Goal: Task Accomplishment & Management: Use online tool/utility

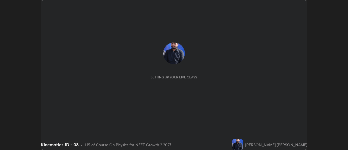
scroll to position [150, 347]
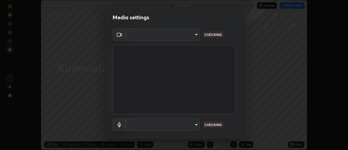
type input "985e4b1f72fc3b9494b48cef3b79fe3b682f9ae0bb15c20acfe574fe2aaad349"
type input "618656b63b7f9ee0ab6491a194f7017e5cc5f8d223736be4f163d7efcd640cbd"
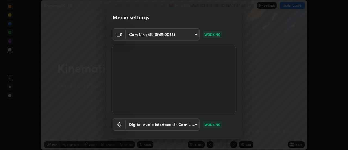
scroll to position [29, 0]
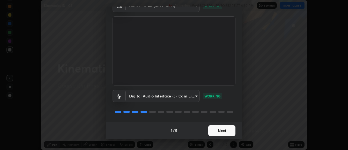
click at [220, 135] on button "Next" at bounding box center [221, 130] width 27 height 11
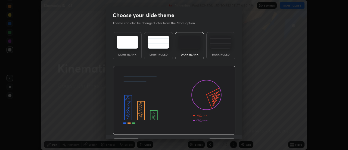
click at [224, 138] on button "Next" at bounding box center [221, 143] width 27 height 11
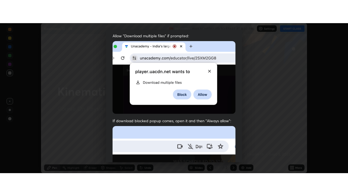
scroll to position [139, 0]
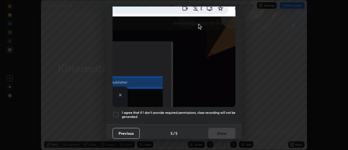
click at [228, 119] on div "Allow "Download multiple files" if prompted: If download blocked popup comes, o…" at bounding box center [174, 9] width 136 height 229
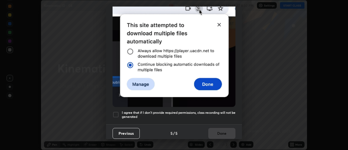
click at [226, 132] on div "Previous 5 / 5 Done" at bounding box center [174, 132] width 136 height 17
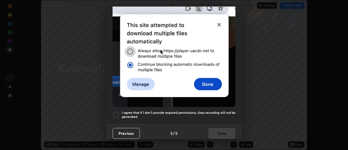
click at [228, 119] on div "Allow "Download multiple files" if prompted: If download blocked popup comes, o…" at bounding box center [174, 9] width 136 height 229
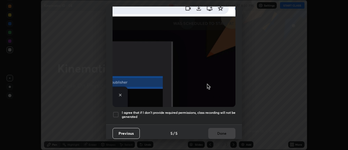
click at [222, 128] on div "Previous 5 / 5 Done" at bounding box center [174, 132] width 136 height 17
click at [231, 115] on h5 "I agree that if I don't provide required permissions, class recording will not …" at bounding box center [179, 114] width 114 height 8
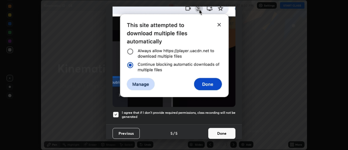
click at [229, 128] on button "Done" at bounding box center [221, 133] width 27 height 11
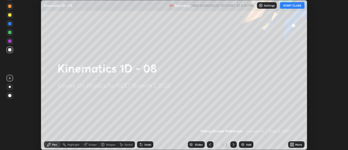
click at [293, 143] on icon at bounding box center [292, 143] width 1 height 1
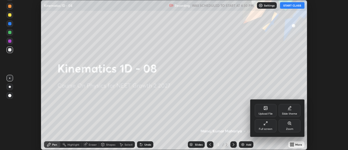
click at [273, 132] on div "Full screen" at bounding box center [265, 125] width 22 height 13
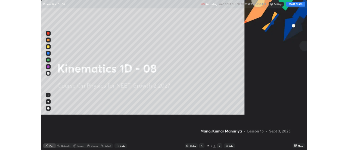
scroll to position [196, 348]
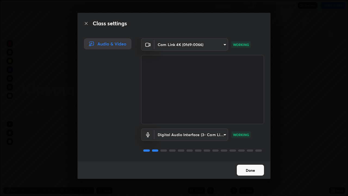
click at [250, 149] on button "Done" at bounding box center [250, 169] width 27 height 11
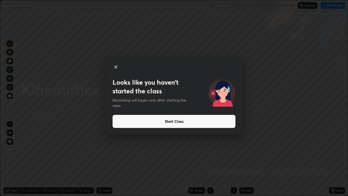
click at [220, 119] on button "Start Class" at bounding box center [173, 121] width 123 height 13
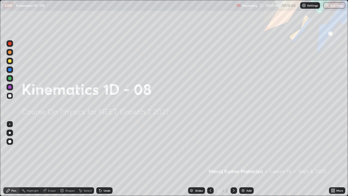
click at [241, 149] on img at bounding box center [243, 190] width 4 height 4
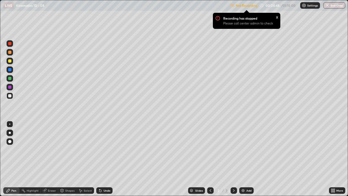
click at [10, 133] on div at bounding box center [10, 132] width 2 height 2
click at [99, 149] on icon at bounding box center [100, 190] width 2 height 2
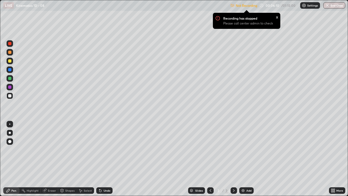
click at [99, 149] on icon at bounding box center [100, 190] width 4 height 4
click at [99, 149] on icon at bounding box center [100, 190] width 2 height 2
click at [100, 149] on icon at bounding box center [100, 190] width 2 height 2
click at [99, 149] on icon at bounding box center [100, 190] width 2 height 2
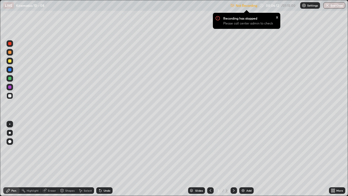
click at [98, 149] on icon at bounding box center [100, 190] width 4 height 4
click at [100, 149] on icon at bounding box center [100, 190] width 2 height 2
click at [96, 149] on div "Undo" at bounding box center [104, 190] width 16 height 7
click at [99, 149] on icon at bounding box center [100, 190] width 2 height 2
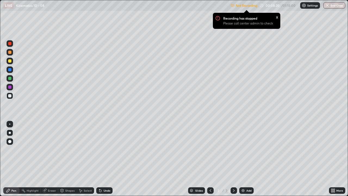
click at [99, 149] on icon at bounding box center [100, 190] width 2 height 2
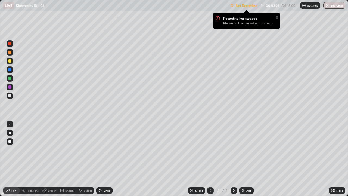
click at [99, 149] on icon at bounding box center [100, 190] width 2 height 2
click at [99, 149] on icon at bounding box center [99, 189] width 1 height 1
click at [100, 149] on icon at bounding box center [100, 190] width 2 height 2
click at [99, 149] on icon at bounding box center [100, 190] width 2 height 2
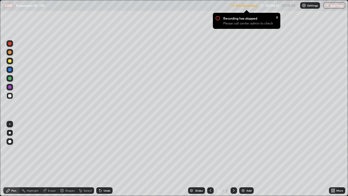
click at [99, 149] on icon at bounding box center [100, 190] width 2 height 2
click at [96, 149] on div "Undo" at bounding box center [104, 190] width 16 height 7
click at [99, 149] on icon at bounding box center [99, 189] width 1 height 1
click at [100, 149] on icon at bounding box center [100, 190] width 4 height 4
click at [99, 149] on icon at bounding box center [99, 189] width 1 height 1
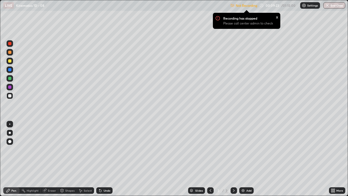
click at [98, 149] on icon at bounding box center [100, 190] width 4 height 4
click at [11, 86] on div at bounding box center [9, 86] width 3 height 3
click at [8, 96] on div at bounding box center [9, 95] width 3 height 3
click at [49, 149] on div "Eraser" at bounding box center [52, 190] width 8 height 3
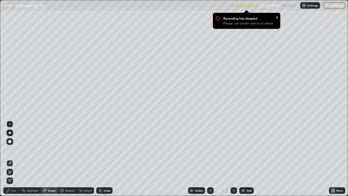
click at [15, 149] on div "Pen" at bounding box center [13, 190] width 5 height 3
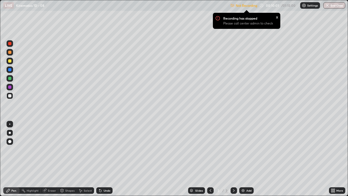
click at [10, 97] on div at bounding box center [9, 95] width 3 height 3
click at [11, 86] on div at bounding box center [9, 86] width 3 height 3
click at [10, 96] on div at bounding box center [9, 95] width 3 height 3
click at [10, 133] on div at bounding box center [10, 132] width 2 height 2
click at [139, 149] on div "Slides 3 / 3 Add" at bounding box center [220, 190] width 216 height 11
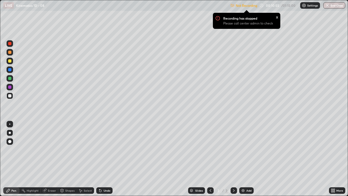
click at [240, 149] on div "Add" at bounding box center [246, 190] width 14 height 7
click at [102, 149] on div "Undo" at bounding box center [104, 190] width 16 height 7
click at [100, 149] on icon at bounding box center [100, 190] width 4 height 4
click at [100, 149] on icon at bounding box center [100, 190] width 2 height 2
click at [99, 149] on icon at bounding box center [100, 190] width 2 height 2
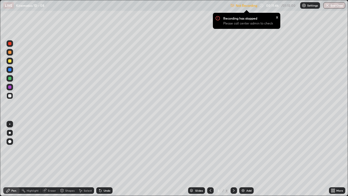
click at [99, 149] on icon at bounding box center [100, 190] width 2 height 2
click at [100, 149] on icon at bounding box center [100, 190] width 4 height 4
click at [102, 149] on div "Undo" at bounding box center [104, 190] width 16 height 7
click at [104, 149] on div "Undo" at bounding box center [104, 190] width 16 height 7
click at [105, 149] on div "Undo" at bounding box center [106, 190] width 7 height 3
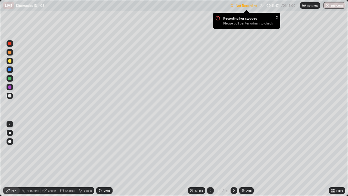
click at [104, 149] on div "Undo" at bounding box center [106, 190] width 7 height 3
click at [103, 149] on div "Undo" at bounding box center [106, 190] width 7 height 3
click at [103, 149] on div "Undo" at bounding box center [104, 190] width 16 height 7
click at [102, 149] on div "Undo" at bounding box center [104, 190] width 16 height 7
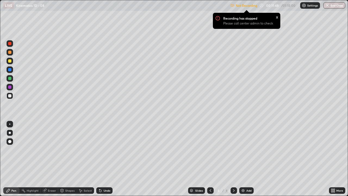
click at [101, 149] on div "Undo" at bounding box center [104, 190] width 16 height 7
click at [99, 149] on div "Undo" at bounding box center [104, 190] width 16 height 7
click at [100, 149] on icon at bounding box center [100, 190] width 2 height 2
click at [99, 149] on icon at bounding box center [100, 190] width 2 height 2
click at [52, 149] on div "Eraser" at bounding box center [52, 190] width 8 height 3
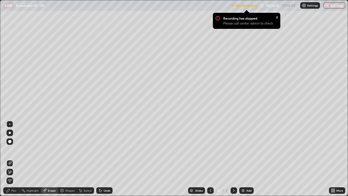
click at [15, 149] on div "Pen" at bounding box center [13, 190] width 5 height 3
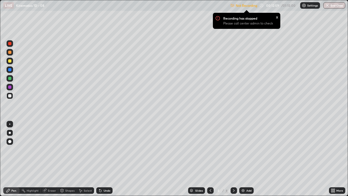
click at [12, 79] on div at bounding box center [10, 78] width 7 height 7
click at [14, 149] on div "Pen" at bounding box center [11, 190] width 16 height 7
click at [10, 133] on div at bounding box center [10, 132] width 2 height 2
click at [10, 95] on div at bounding box center [9, 95] width 3 height 3
click at [208, 149] on icon at bounding box center [210, 190] width 4 height 4
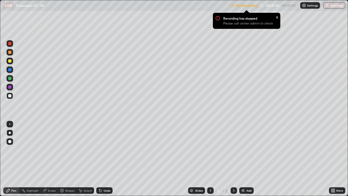
click at [233, 149] on icon at bounding box center [233, 190] width 4 height 4
click at [245, 149] on div "Add" at bounding box center [246, 190] width 14 height 7
click at [207, 149] on div at bounding box center [210, 190] width 7 height 7
click at [233, 149] on icon at bounding box center [233, 190] width 4 height 4
click at [101, 149] on icon at bounding box center [100, 190] width 4 height 4
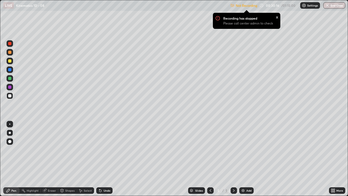
click at [100, 149] on icon at bounding box center [100, 190] width 2 height 2
click at [98, 149] on icon at bounding box center [100, 190] width 4 height 4
click at [99, 149] on icon at bounding box center [100, 190] width 2 height 2
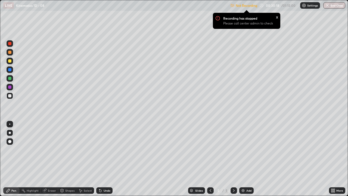
click at [100, 149] on icon at bounding box center [100, 190] width 2 height 2
click at [98, 149] on icon at bounding box center [100, 190] width 4 height 4
click at [11, 95] on div at bounding box center [9, 95] width 3 height 3
click at [101, 149] on icon at bounding box center [100, 190] width 4 height 4
click at [99, 149] on icon at bounding box center [100, 190] width 2 height 2
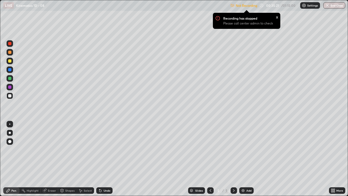
click at [99, 149] on icon at bounding box center [100, 190] width 2 height 2
click at [100, 149] on icon at bounding box center [100, 190] width 4 height 4
click at [99, 149] on icon at bounding box center [100, 190] width 2 height 2
click at [100, 149] on div "Undo" at bounding box center [104, 190] width 16 height 7
click at [99, 149] on icon at bounding box center [100, 190] width 4 height 4
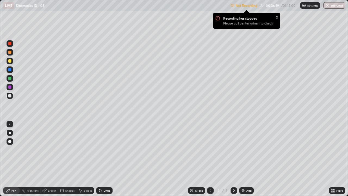
click at [207, 149] on div at bounding box center [210, 190] width 7 height 7
click at [232, 149] on icon at bounding box center [233, 190] width 4 height 4
click at [241, 149] on img at bounding box center [243, 190] width 4 height 4
click at [10, 96] on div at bounding box center [9, 95] width 3 height 3
click at [243, 149] on img at bounding box center [243, 190] width 4 height 4
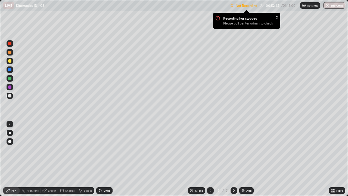
click at [207, 149] on div at bounding box center [210, 190] width 7 height 7
click at [233, 149] on icon at bounding box center [233, 190] width 4 height 4
click at [99, 149] on icon at bounding box center [100, 190] width 2 height 2
click at [100, 149] on icon at bounding box center [100, 190] width 2 height 2
click at [99, 149] on icon at bounding box center [100, 190] width 2 height 2
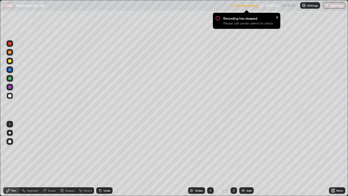
click at [99, 149] on icon at bounding box center [100, 190] width 2 height 2
click at [104, 149] on div "Undo" at bounding box center [106, 190] width 7 height 3
click at [99, 149] on icon at bounding box center [100, 190] width 2 height 2
click at [101, 149] on icon at bounding box center [100, 190] width 4 height 4
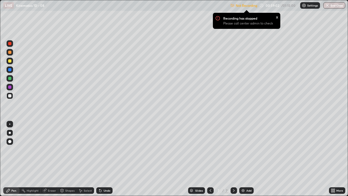
click at [101, 149] on icon at bounding box center [100, 190] width 4 height 4
click at [98, 149] on div "Undo" at bounding box center [104, 190] width 16 height 7
click at [241, 149] on img at bounding box center [243, 190] width 4 height 4
click at [70, 149] on div "Shapes" at bounding box center [69, 190] width 9 height 3
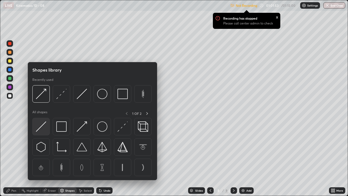
click at [43, 127] on img at bounding box center [41, 126] width 10 height 10
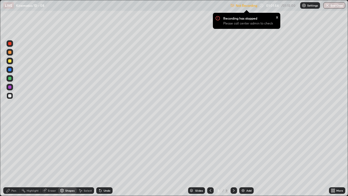
click at [10, 61] on div at bounding box center [9, 60] width 3 height 3
click at [15, 149] on div "Pen" at bounding box center [13, 190] width 5 height 3
click at [243, 149] on img at bounding box center [243, 190] width 4 height 4
click at [10, 95] on div at bounding box center [9, 95] width 3 height 3
click at [207, 149] on div at bounding box center [210, 190] width 7 height 7
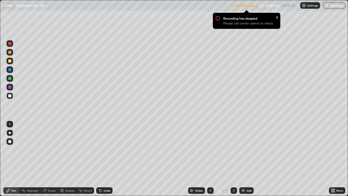
click at [210, 149] on icon at bounding box center [210, 190] width 4 height 4
click at [233, 149] on icon at bounding box center [233, 190] width 4 height 4
click at [208, 149] on div at bounding box center [210, 190] width 7 height 11
click at [233, 149] on icon at bounding box center [233, 190] width 4 height 4
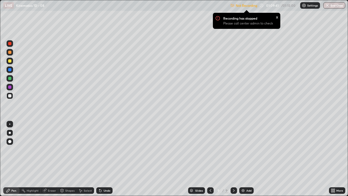
click at [339, 4] on button "End Class" at bounding box center [334, 5] width 22 height 7
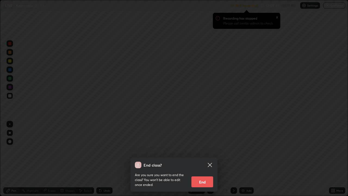
click at [207, 149] on button "End" at bounding box center [202, 181] width 22 height 11
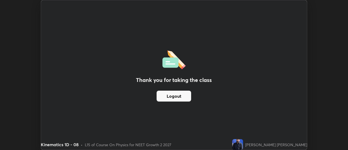
scroll to position [27009, 26811]
